Goal: Use online tool/utility: Utilize a website feature to perform a specific function

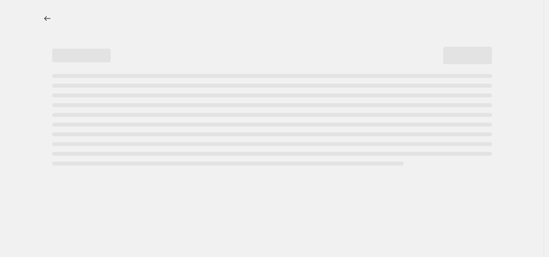
select select "percentage"
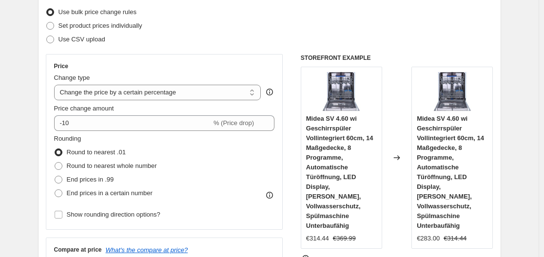
scroll to position [146, 0]
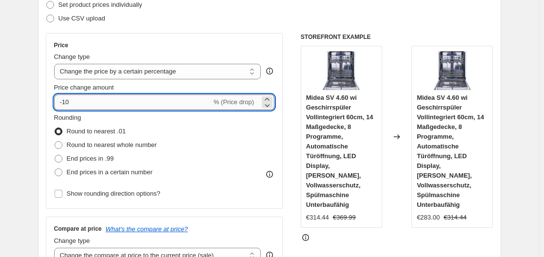
click at [124, 103] on input "-10" at bounding box center [132, 103] width 157 height 16
type input "-1"
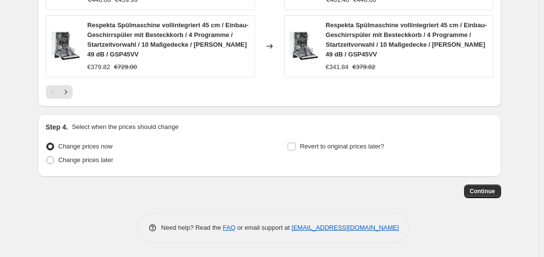
scroll to position [850, 0]
type input "-35"
click at [487, 192] on span "Continue" at bounding box center [482, 191] width 25 height 8
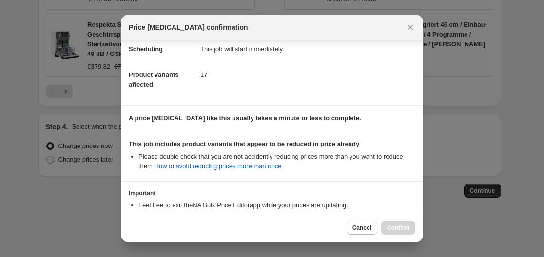
scroll to position [153, 0]
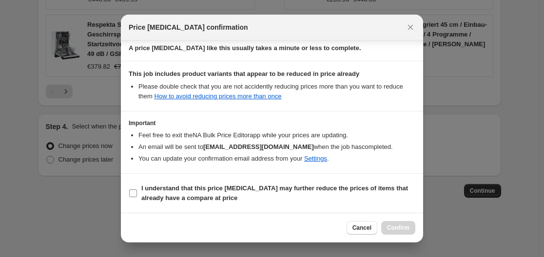
click at [131, 192] on input "I understand that this price change job may further reduce the prices of items …" at bounding box center [133, 194] width 8 height 8
checkbox input "true"
click at [398, 229] on span "Confirm" at bounding box center [398, 228] width 22 height 8
